Goal: Transaction & Acquisition: Purchase product/service

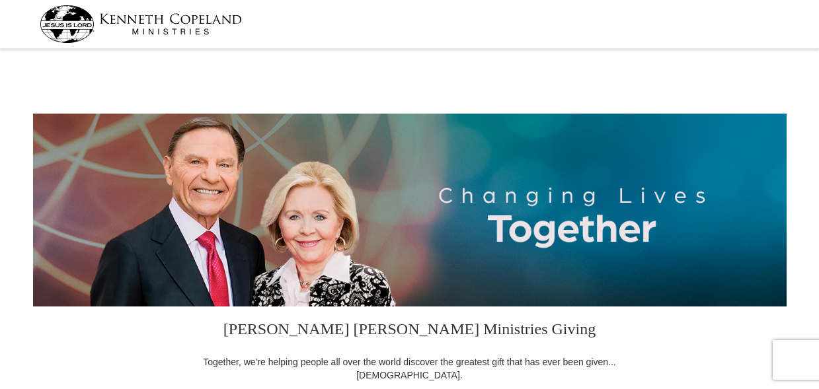
select select "AL"
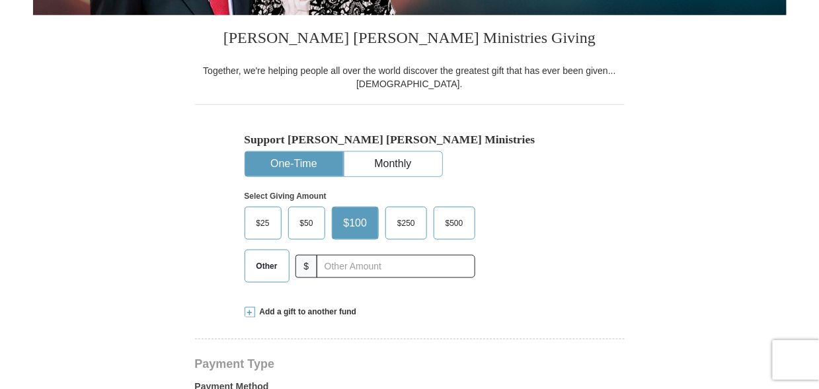
scroll to position [308, 0]
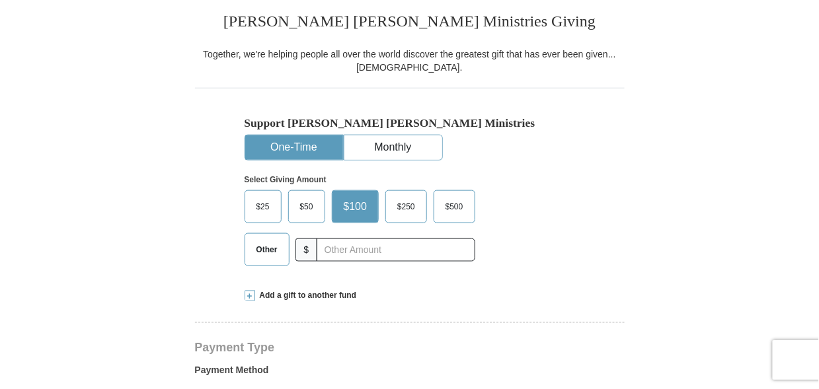
click at [296, 145] on button "One-Time" at bounding box center [294, 147] width 98 height 24
click at [304, 147] on button "One-Time" at bounding box center [294, 147] width 98 height 24
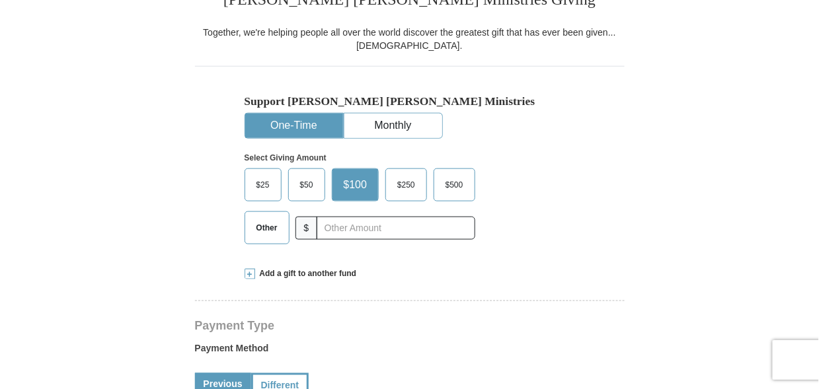
scroll to position [352, 0]
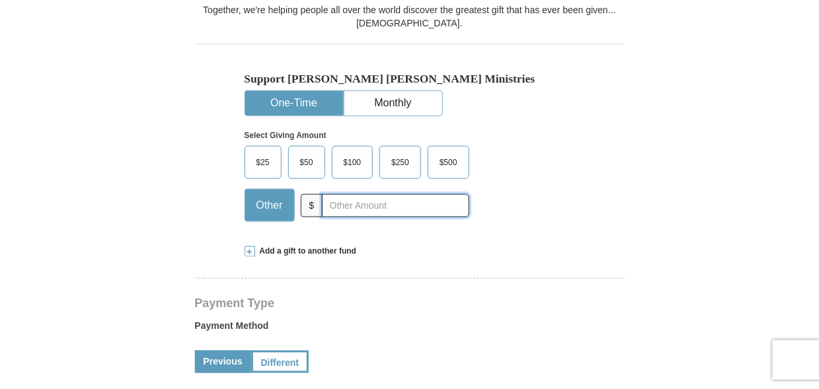
click at [344, 203] on input "text" at bounding box center [395, 205] width 147 height 23
click at [343, 203] on input "text" at bounding box center [395, 205] width 147 height 23
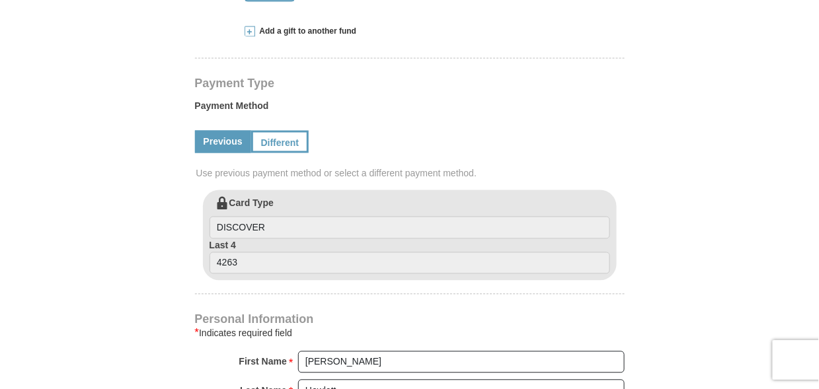
scroll to position [616, 0]
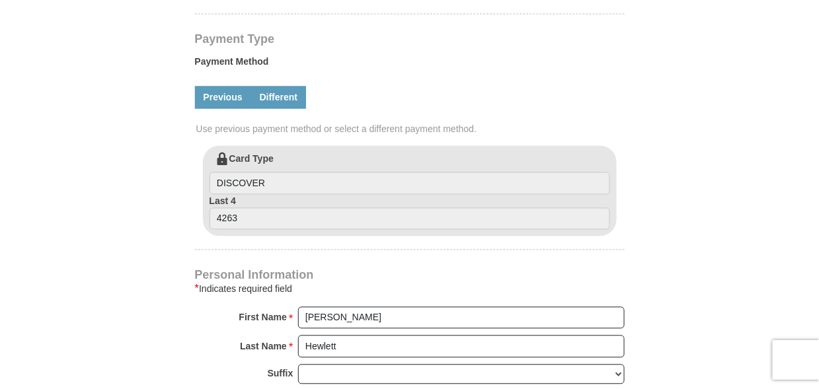
type input "300.00"
click at [284, 97] on link "Different" at bounding box center [278, 98] width 55 height 22
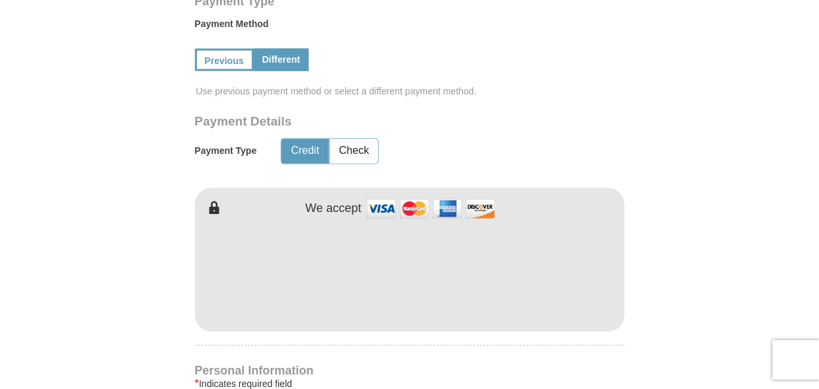
scroll to position [661, 0]
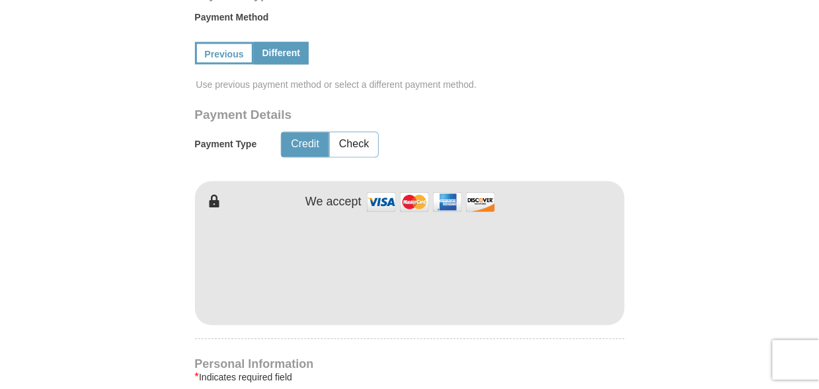
click at [299, 143] on button "Credit" at bounding box center [304, 145] width 47 height 24
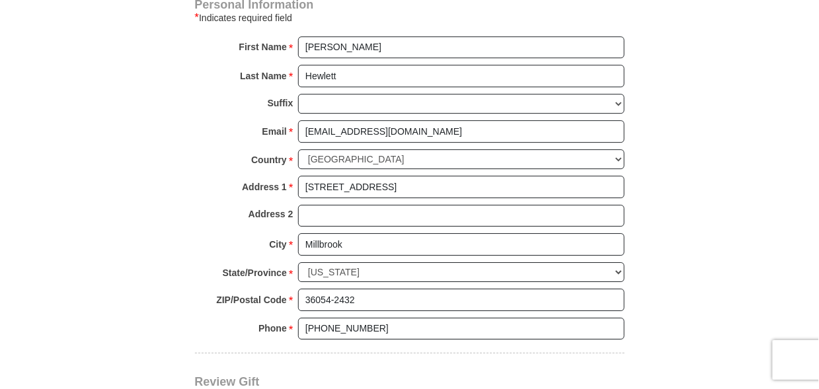
scroll to position [1013, 0]
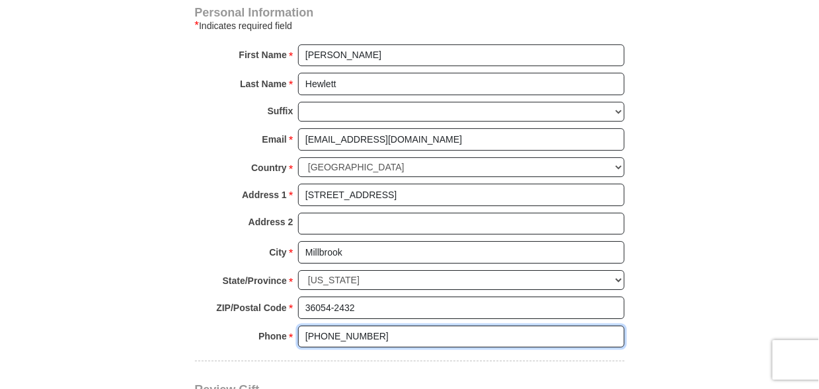
drag, startPoint x: 347, startPoint y: 329, endPoint x: 374, endPoint y: 331, distance: 26.5
click at [374, 331] on input "[PHONE_NUMBER]" at bounding box center [461, 337] width 326 height 22
type input "[PHONE_NUMBER]"
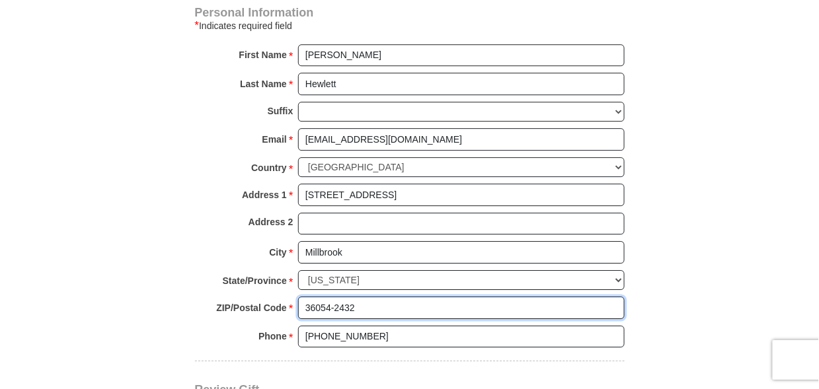
click at [388, 297] on input "36054-2432" at bounding box center [461, 308] width 326 height 22
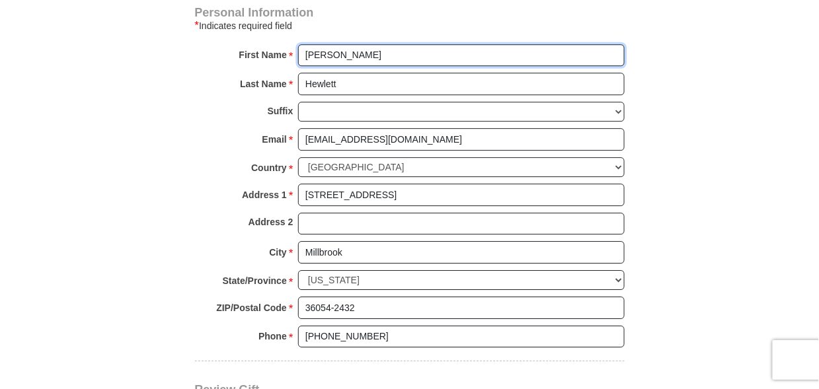
click at [375, 50] on input "[PERSON_NAME]" at bounding box center [461, 55] width 326 height 22
type input "[PERSON_NAME] and [PERSON_NAME]"
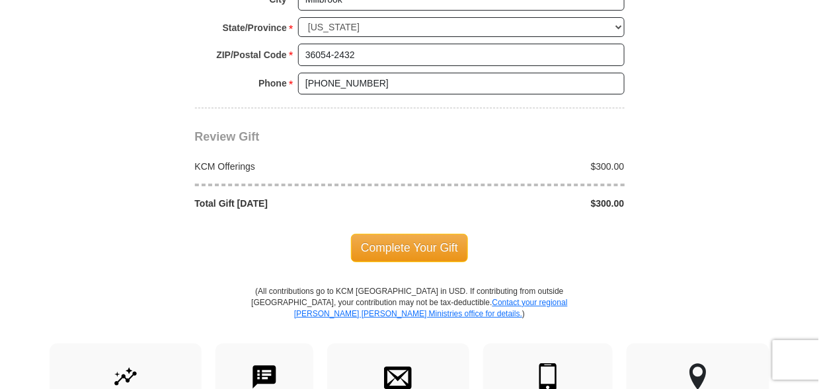
scroll to position [1277, 0]
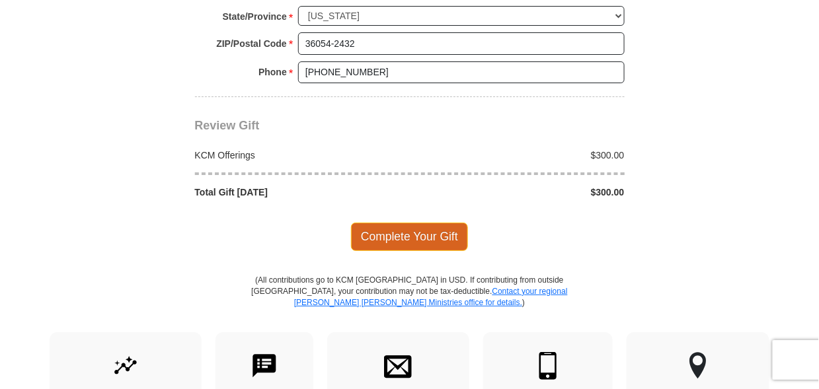
click at [410, 226] on span "Complete Your Gift" at bounding box center [409, 237] width 117 height 28
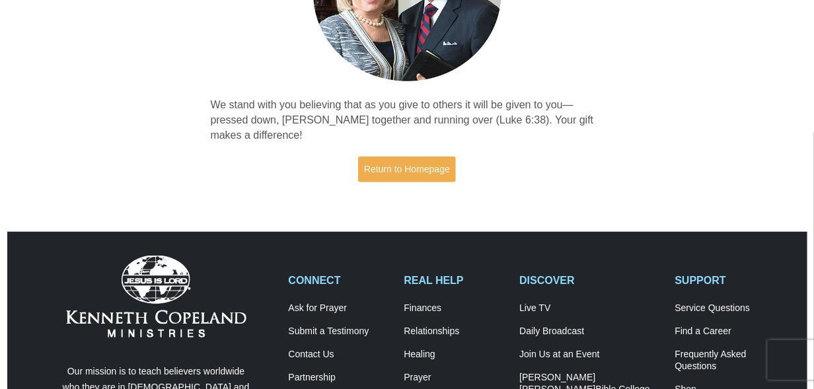
scroll to position [176, 0]
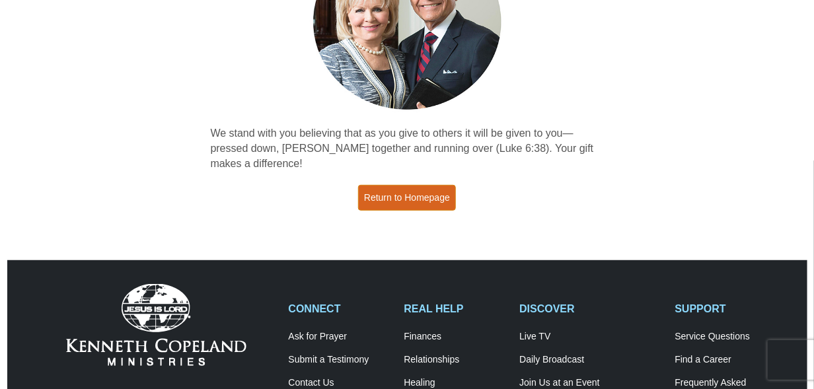
click at [404, 191] on link "Return to Homepage" at bounding box center [407, 198] width 98 height 26
